Goal: Task Accomplishment & Management: Complete application form

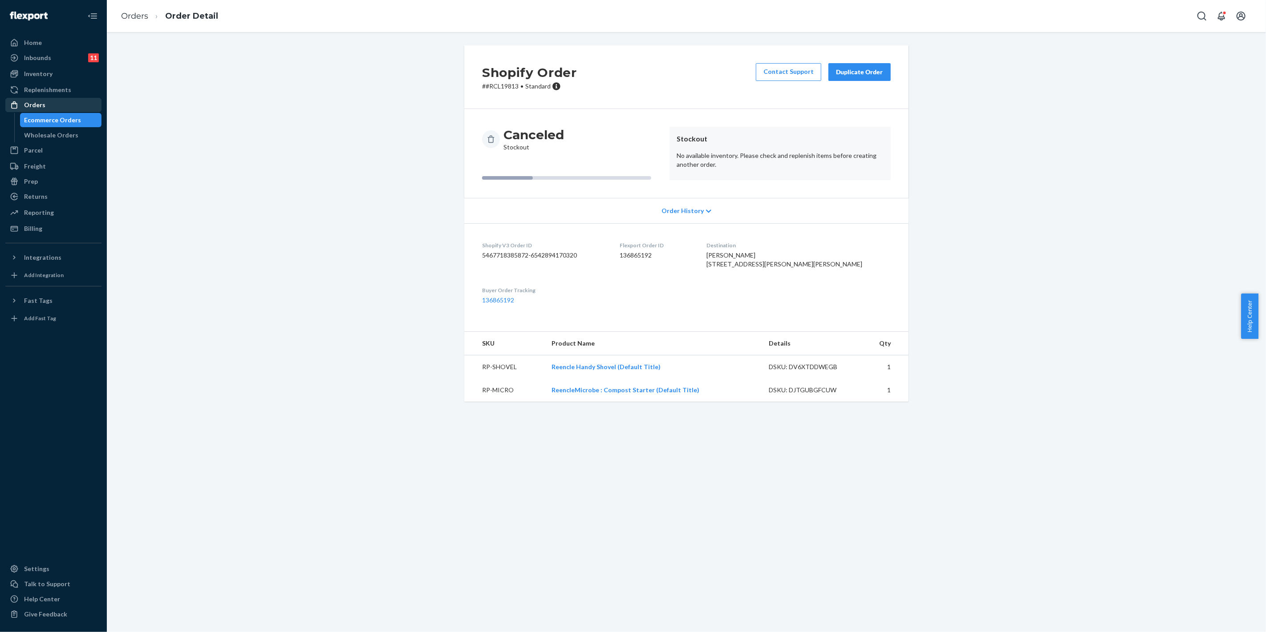
click at [92, 101] on div "Orders" at bounding box center [53, 105] width 94 height 12
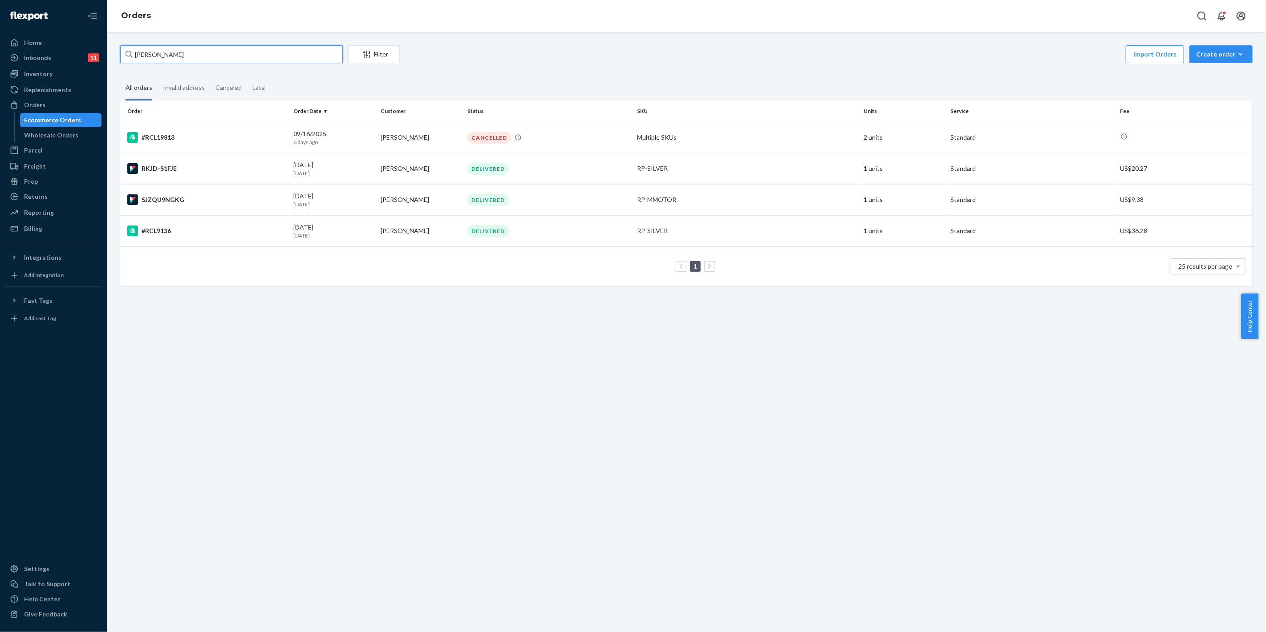
click at [266, 60] on input "[PERSON_NAME]" at bounding box center [231, 54] width 223 height 18
paste input "[PERSON_NAME]"
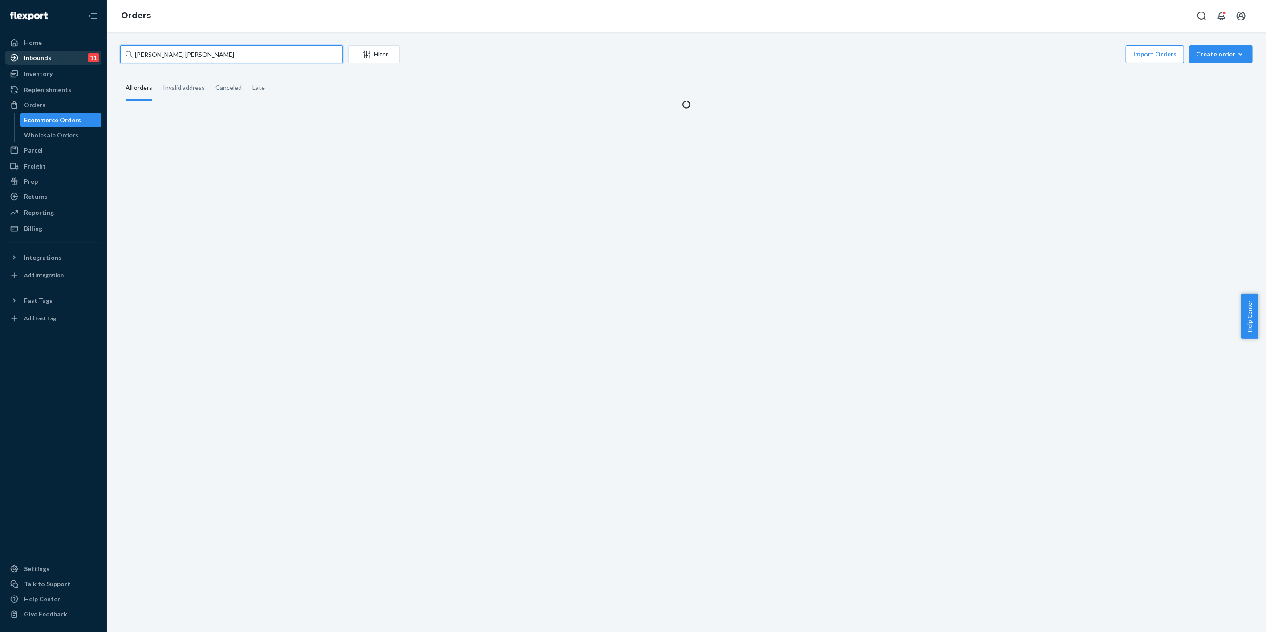
drag, startPoint x: 257, startPoint y: 53, endPoint x: 82, endPoint y: 51, distance: 174.9
click at [82, 51] on div "Home Inbounds 11 Shipping Plans Problems 11 Inventory Products Replenishments O…" at bounding box center [633, 316] width 1266 height 632
paste input "text"
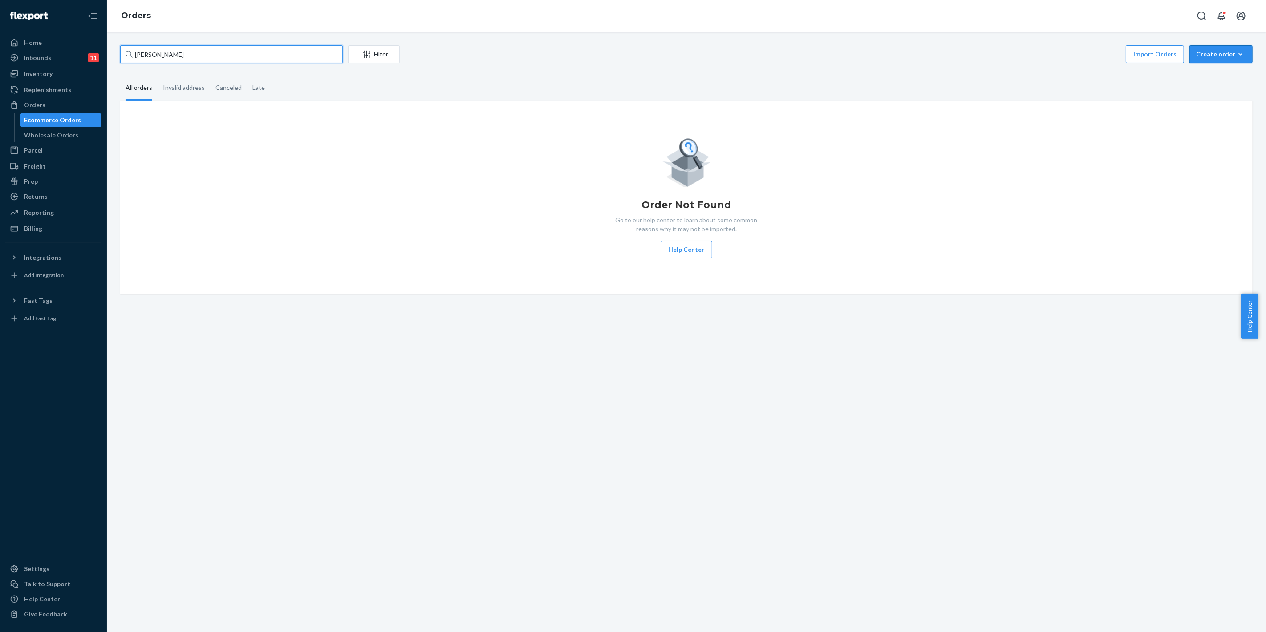
type input "[PERSON_NAME]"
click at [1202, 59] on button "Create order Ecommerce order Removal order" at bounding box center [1220, 54] width 63 height 18
click at [1200, 73] on span "Ecommerce order" at bounding box center [1225, 76] width 55 height 6
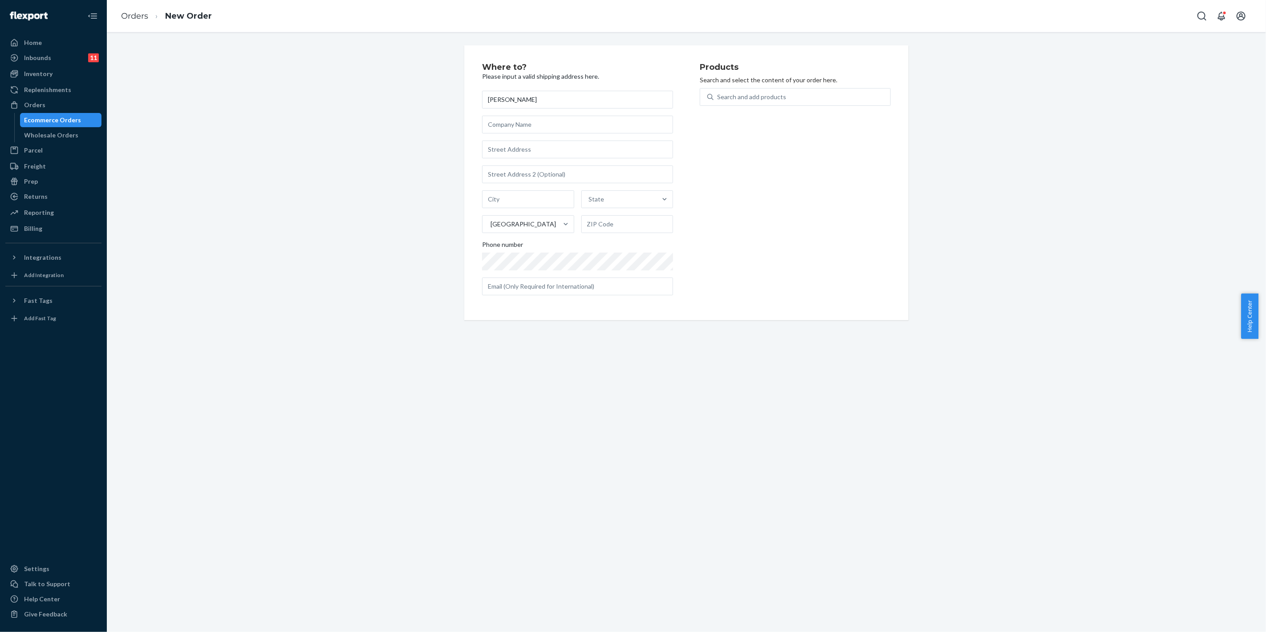
type input "[PERSON_NAME]"
click at [504, 150] on input "text" at bounding box center [577, 150] width 191 height 18
paste input ""[STREET_ADDRESS]""
type input "[STREET_ADDRESS]"
type input "[GEOGRAPHIC_DATA]"
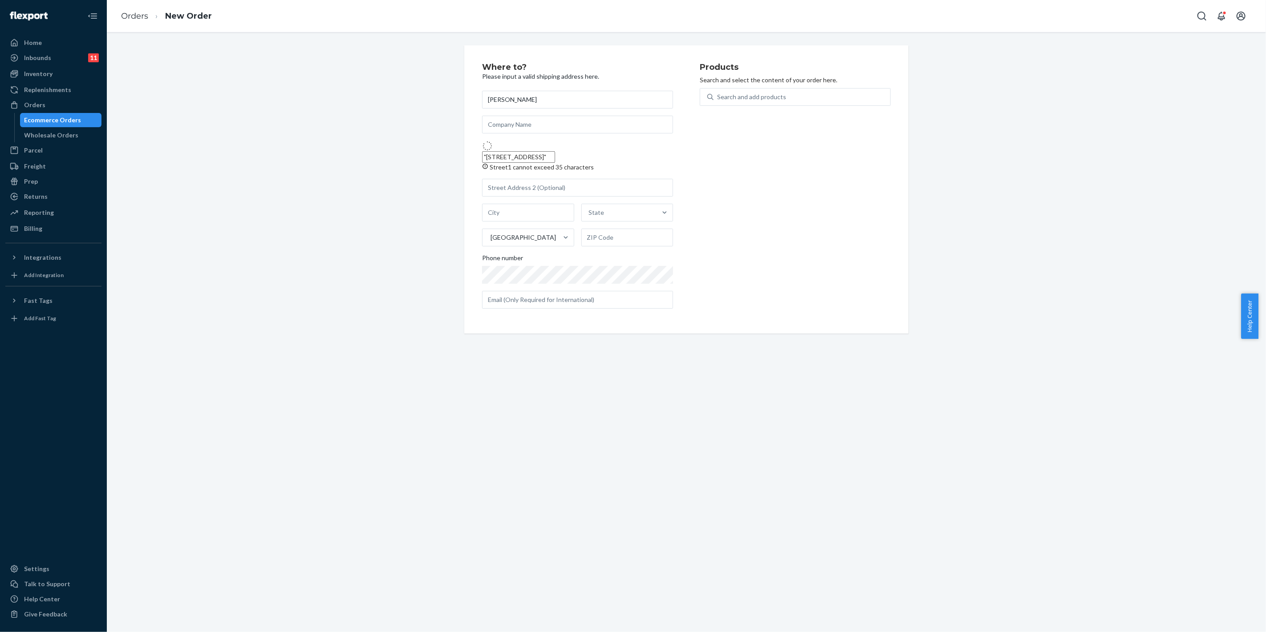
type input "92114"
click at [732, 99] on div "Search and add products" at bounding box center [751, 97] width 69 height 9
click at [718, 99] on input "Search and add products" at bounding box center [717, 97] width 1 height 9
type input "ㄱ"
type input "refill"
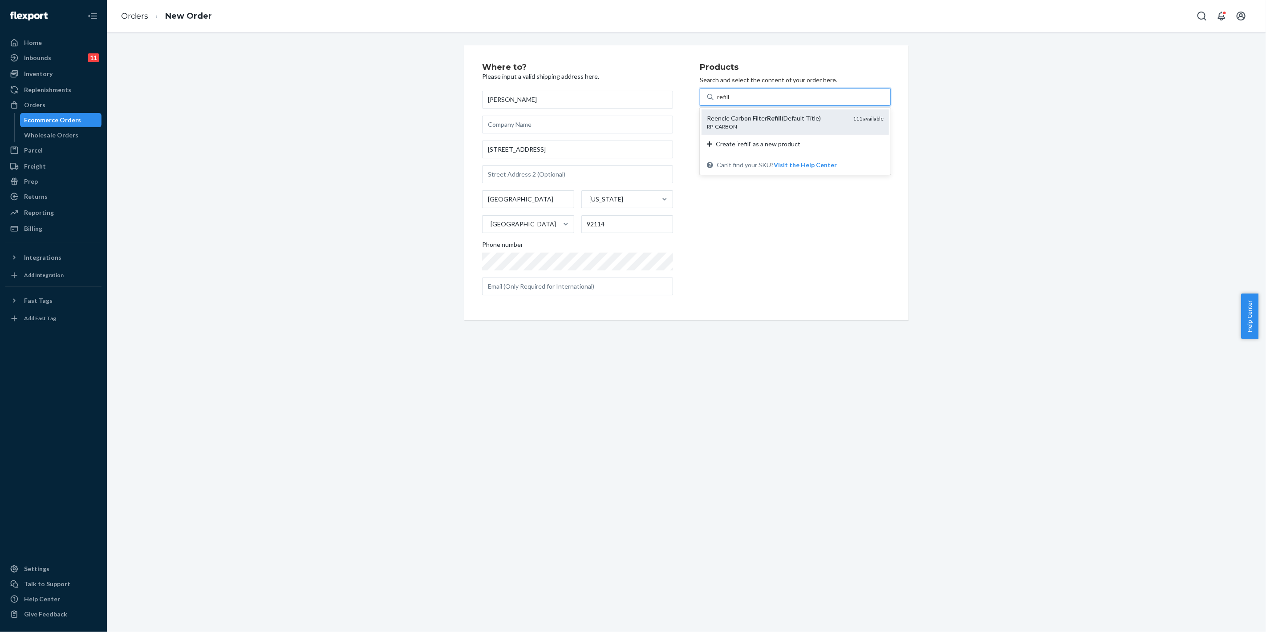
click at [741, 116] on div "Reencle Carbon Filter Refill (Default Title)" at bounding box center [776, 118] width 139 height 9
click at [730, 101] on input "refill" at bounding box center [723, 97] width 13 height 9
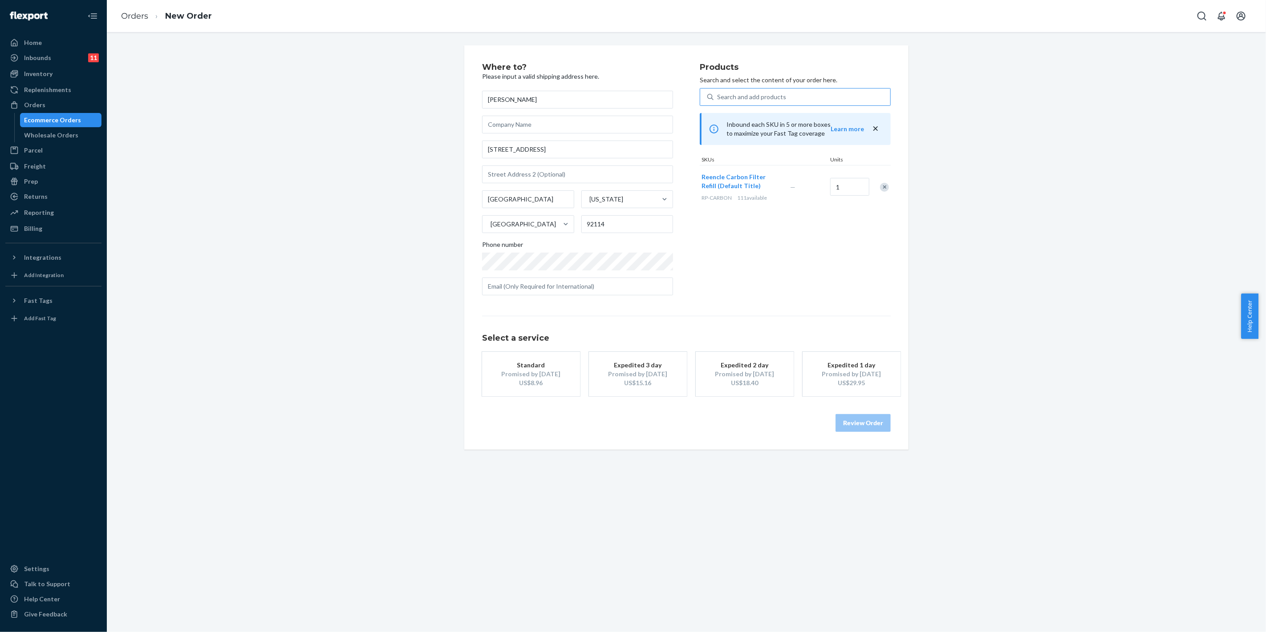
click at [539, 371] on button "Standard Promised by [DATE] US$8.96" at bounding box center [531, 374] width 98 height 45
click at [854, 417] on button "Review Order" at bounding box center [862, 423] width 55 height 18
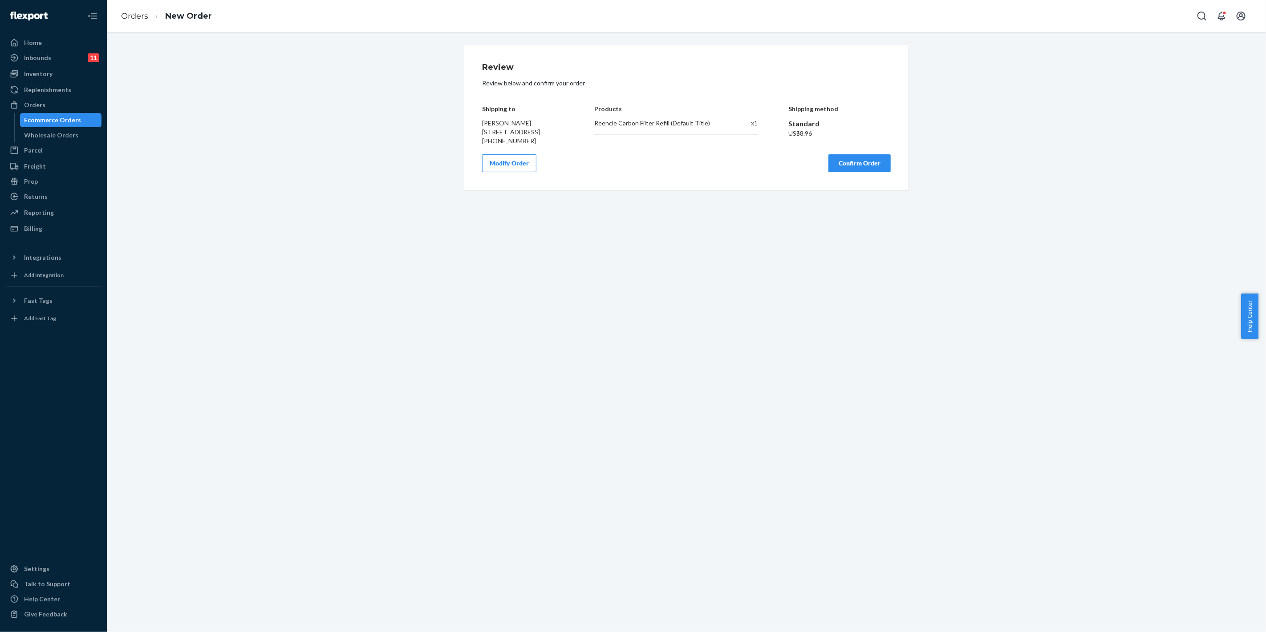
click at [846, 171] on button "Confirm Order" at bounding box center [859, 163] width 62 height 18
